Goal: Information Seeking & Learning: Understand process/instructions

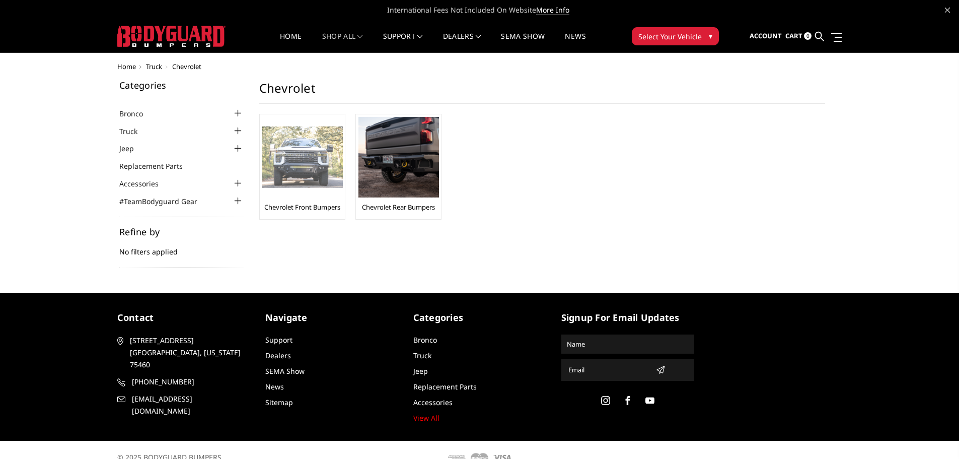
click at [304, 168] on img at bounding box center [302, 157] width 81 height 62
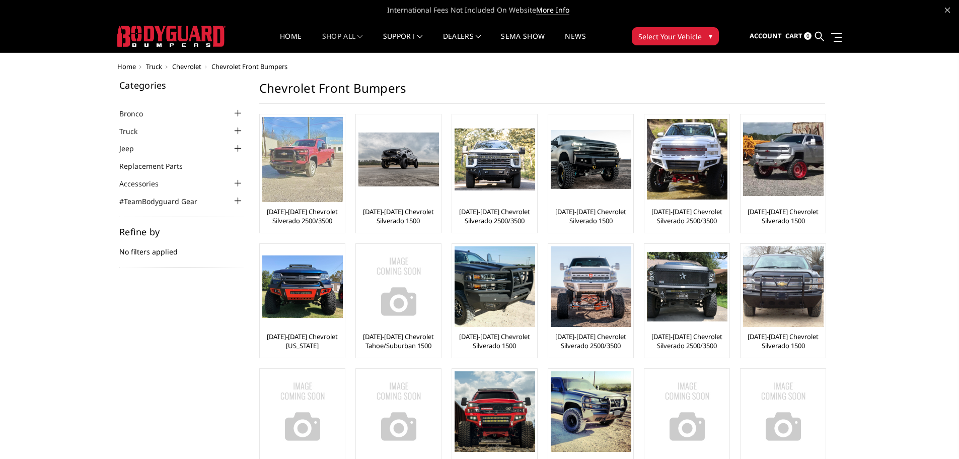
click at [304, 223] on link "[DATE]-[DATE] Chevrolet Silverado 2500/3500" at bounding box center [302, 216] width 80 height 18
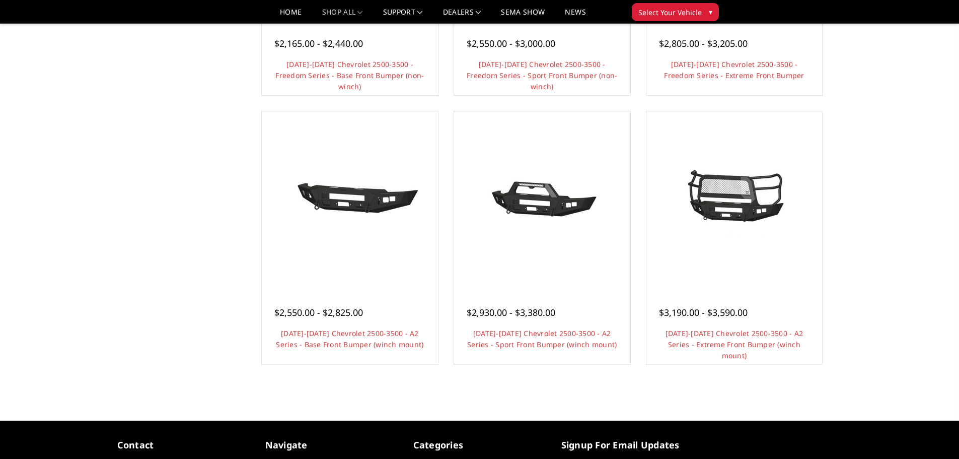
scroll to position [554, 0]
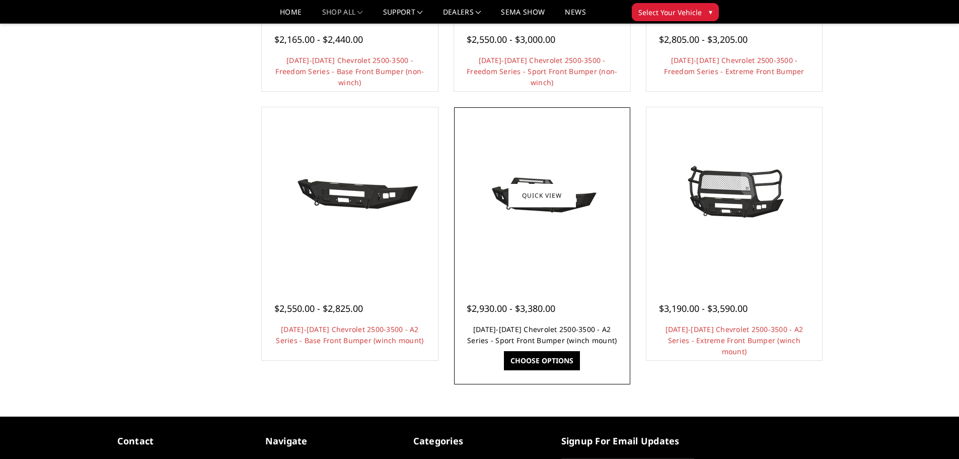
click at [529, 330] on link "[DATE]-[DATE] Chevrolet 2500-3500 - A2 Series - Sport Front Bumper (winch mount)" at bounding box center [542, 334] width 150 height 21
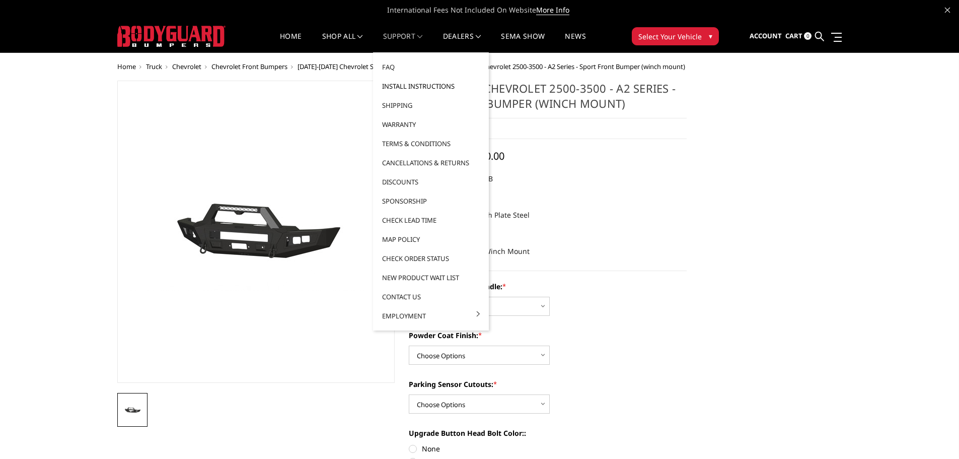
click at [414, 91] on link "Install Instructions" at bounding box center [431, 86] width 108 height 19
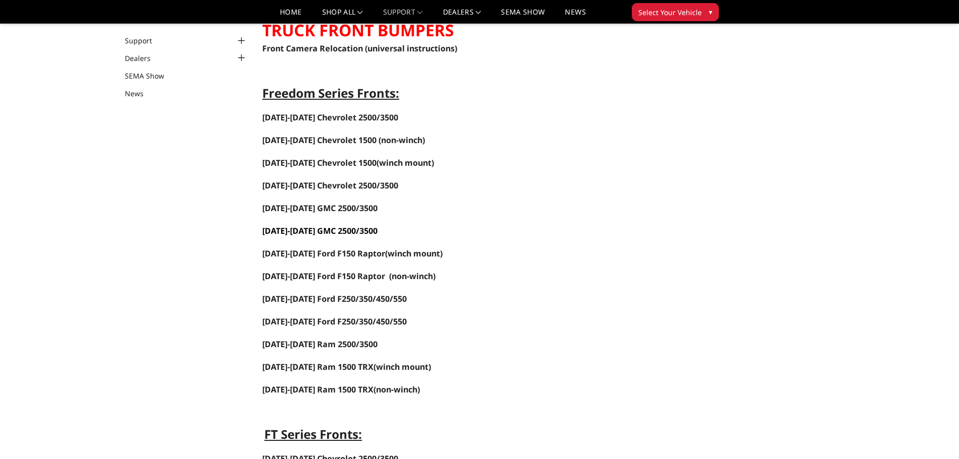
scroll to position [101, 0]
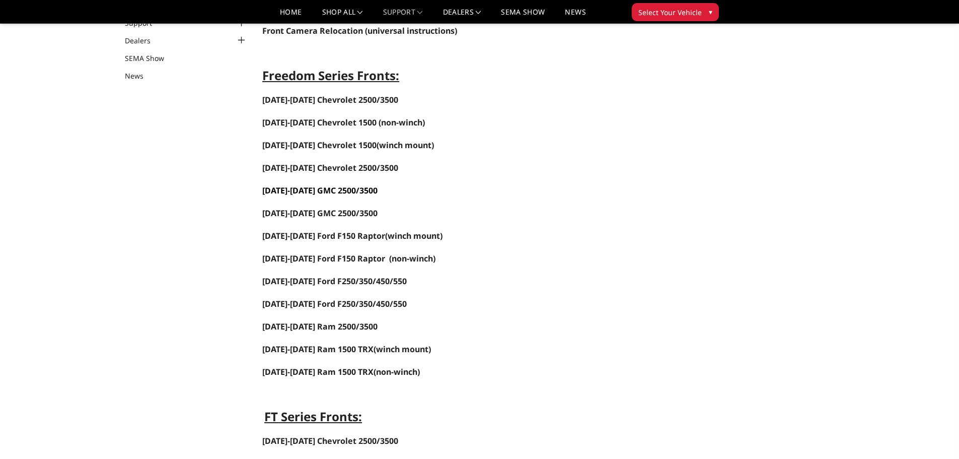
click at [298, 192] on link "2024-2025 GMC 2500/3500" at bounding box center [319, 190] width 115 height 11
